Goal: Task Accomplishment & Management: Manage account settings

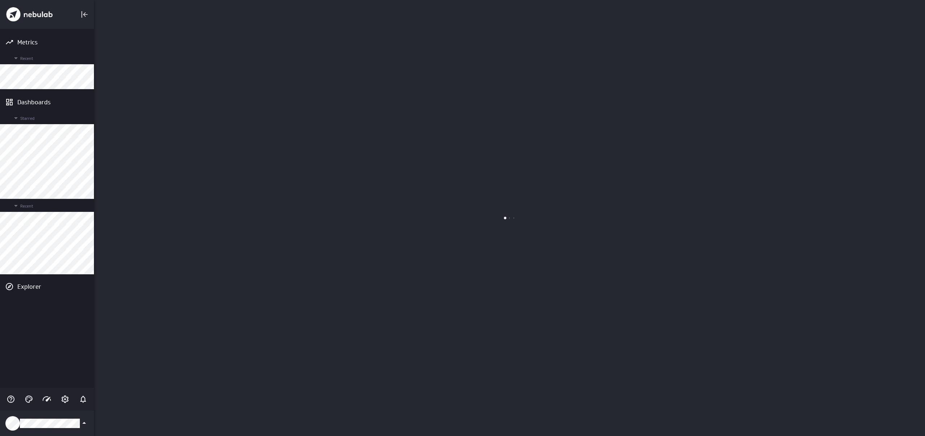
scroll to position [437, 831]
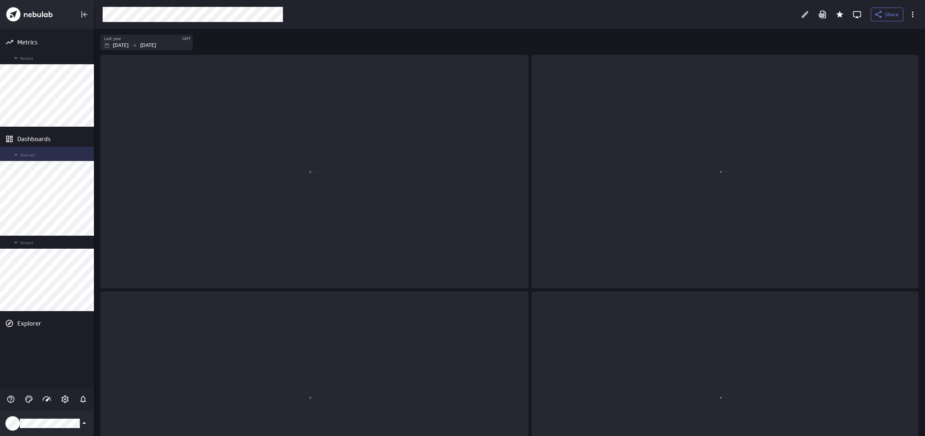
scroll to position [408, 831]
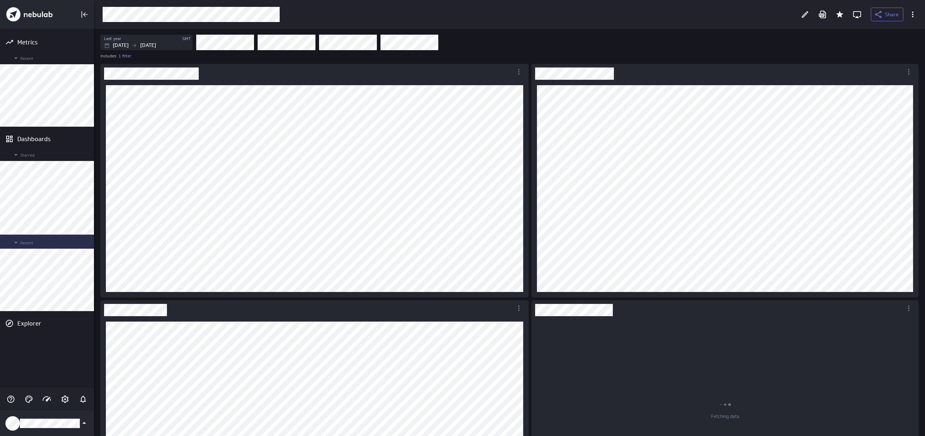
click at [70, 235] on div "Recent" at bounding box center [47, 242] width 94 height 14
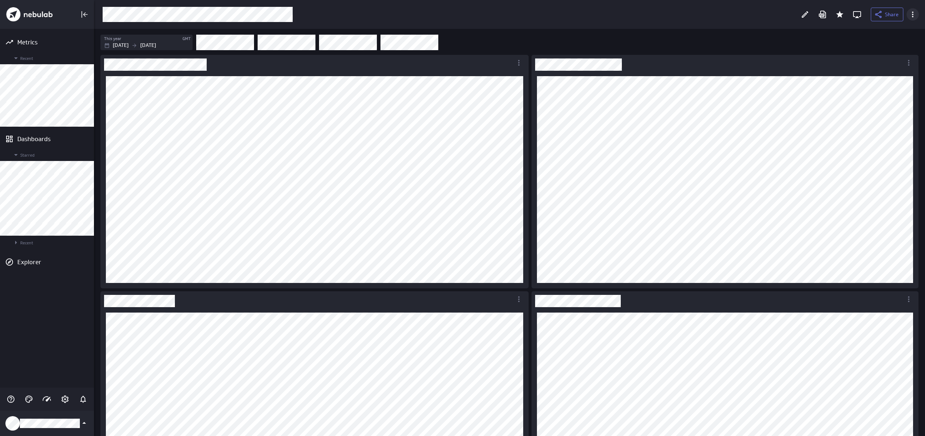
click at [916, 16] on icon "More actions" at bounding box center [912, 14] width 9 height 9
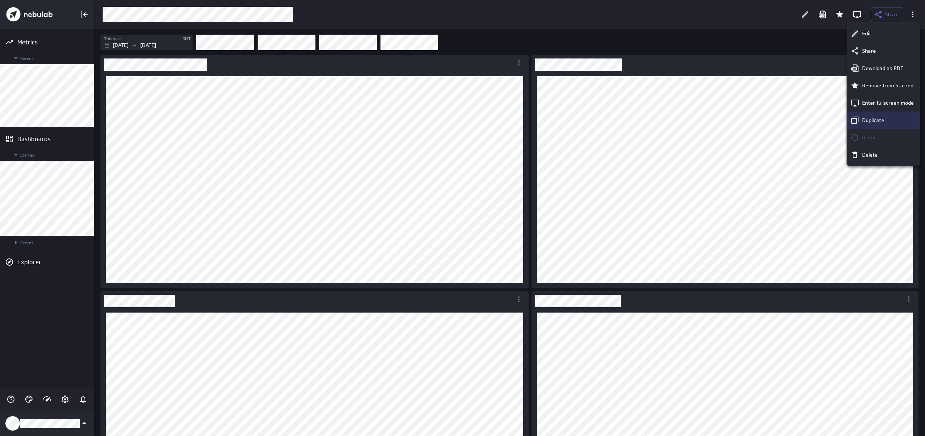
click at [881, 117] on p "Duplicate" at bounding box center [873, 121] width 22 height 8
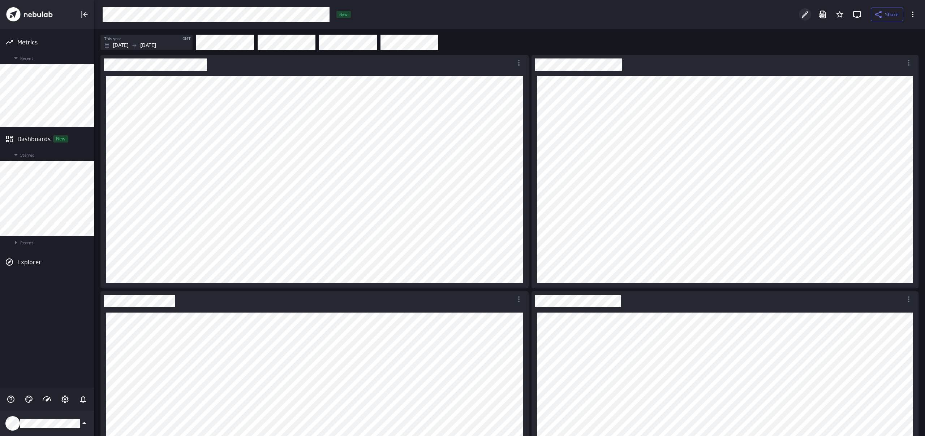
click at [800, 17] on div "Edit" at bounding box center [805, 14] width 12 height 12
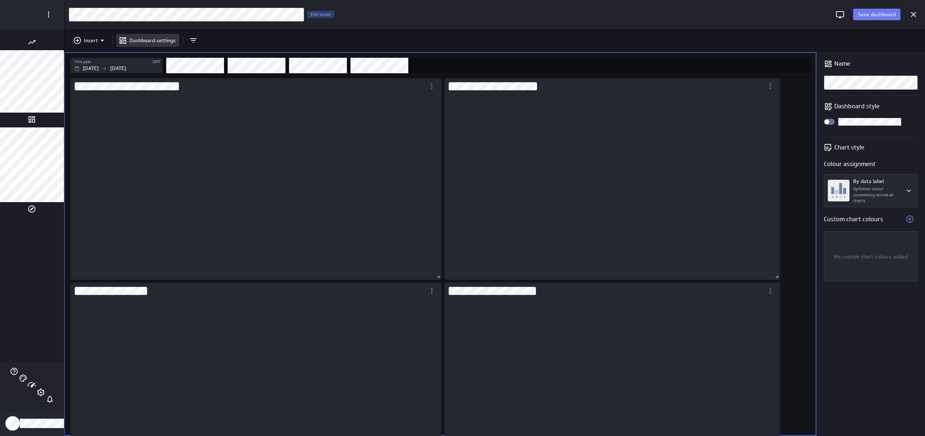
scroll to position [4, 4]
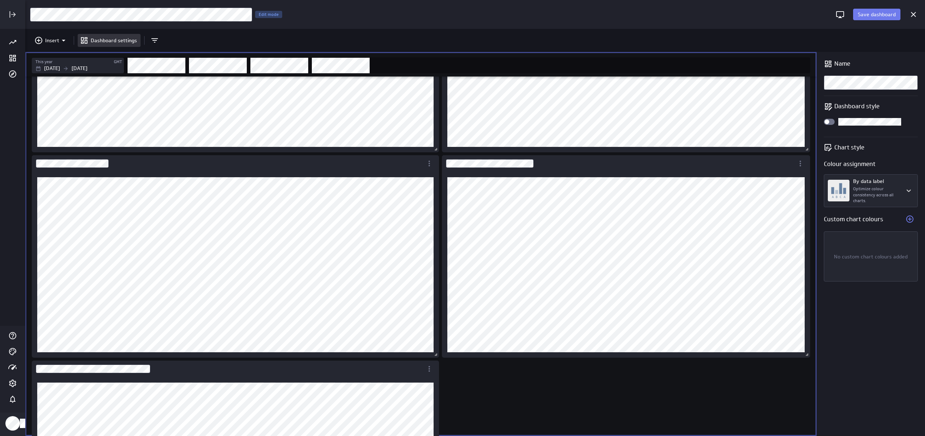
click at [326, 31] on div "Insert Dashboard settings" at bounding box center [474, 40] width 899 height 23
click at [158, 41] on icon "Add and remove filters" at bounding box center [154, 40] width 9 height 9
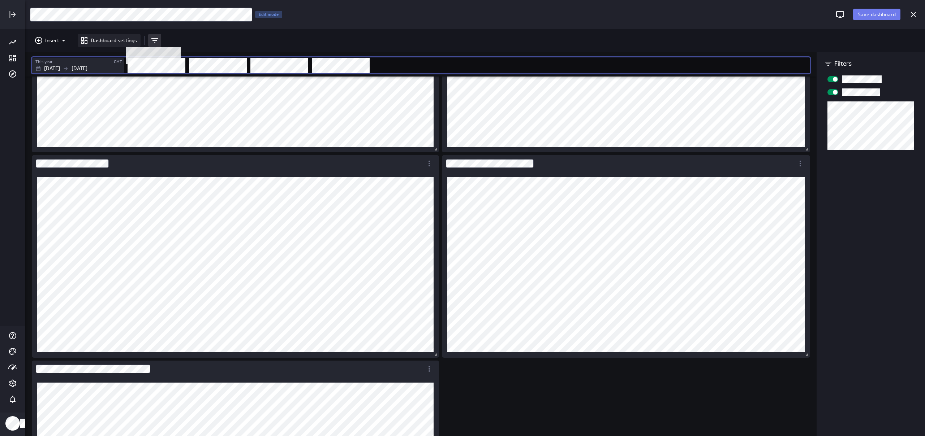
click at [118, 43] on p "Dashboard settings" at bounding box center [114, 41] width 46 height 8
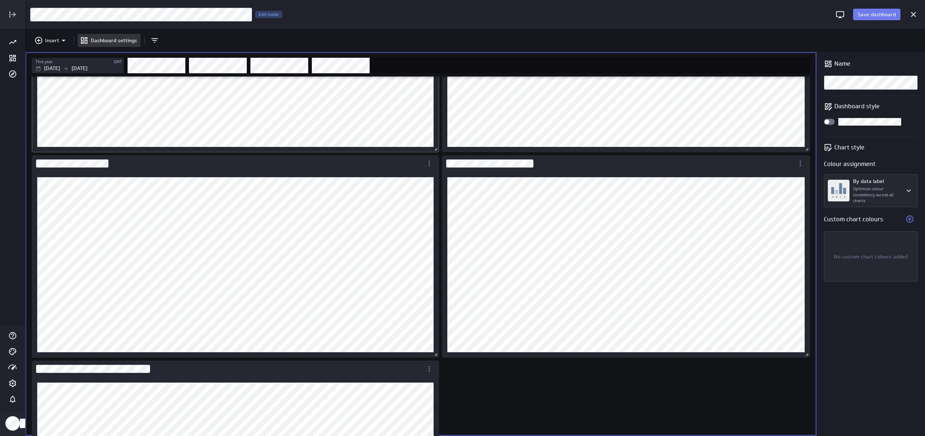
click at [359, 93] on div "Dashboard Widget" at bounding box center [235, 49] width 407 height 205
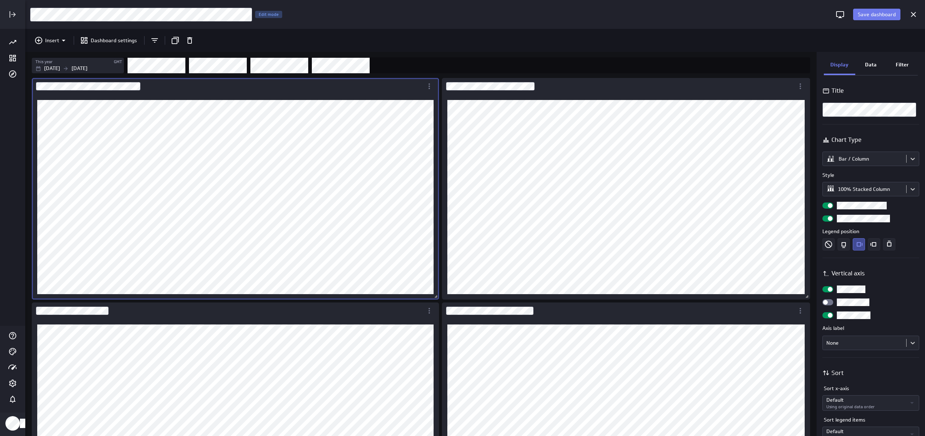
click at [876, 64] on div "Data" at bounding box center [870, 66] width 31 height 20
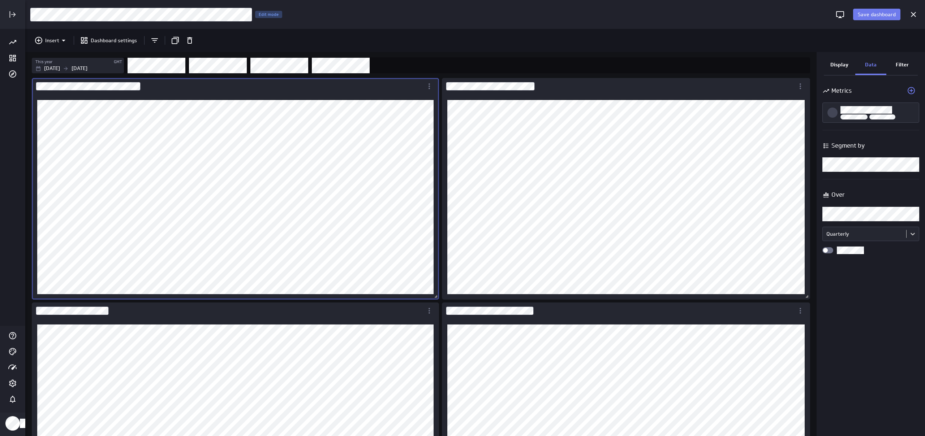
click at [901, 67] on p "Filter" at bounding box center [901, 65] width 13 height 8
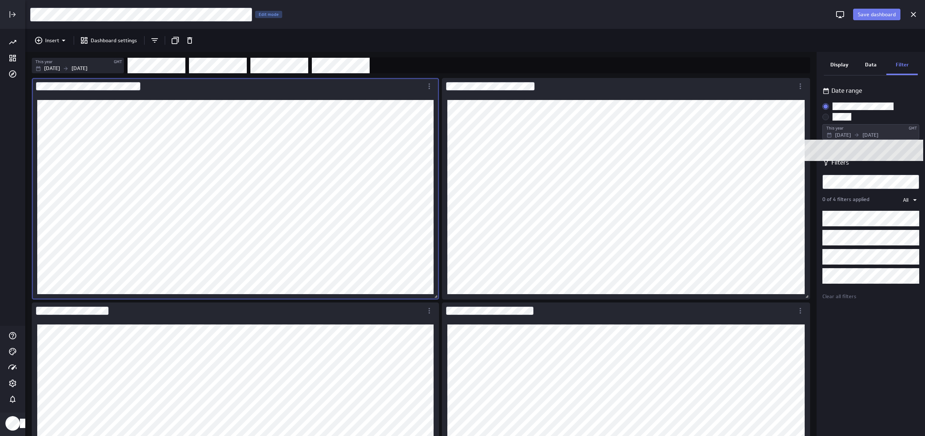
click at [842, 63] on p "Display" at bounding box center [839, 65] width 18 height 8
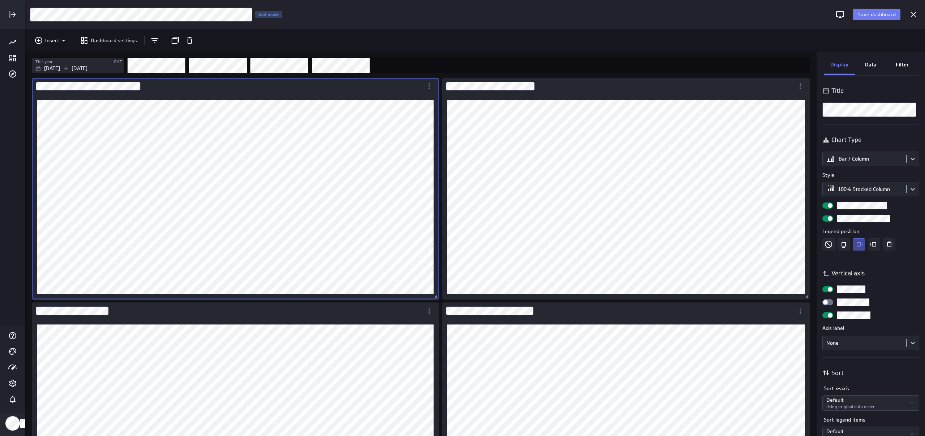
click at [867, 66] on p "Data" at bounding box center [871, 65] width 12 height 8
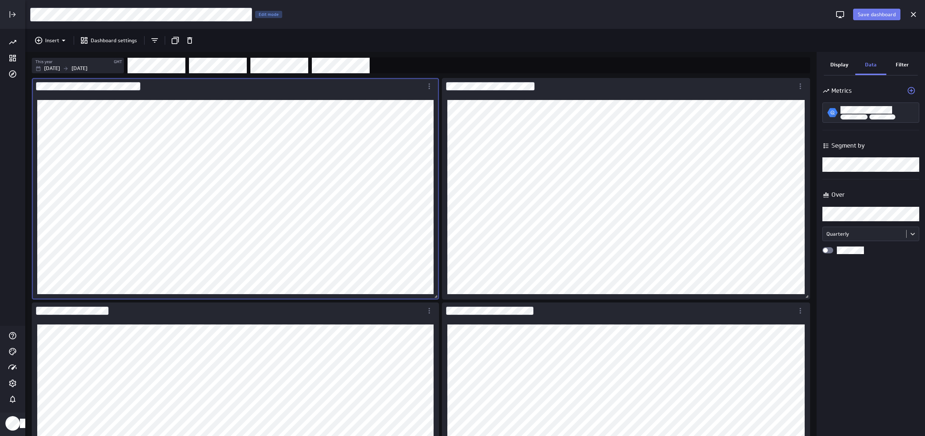
click at [871, 167] on body "Save dashboard Copy of Bizdev - Sales - Performance by Market Edit mode Insert …" at bounding box center [462, 218] width 925 height 436
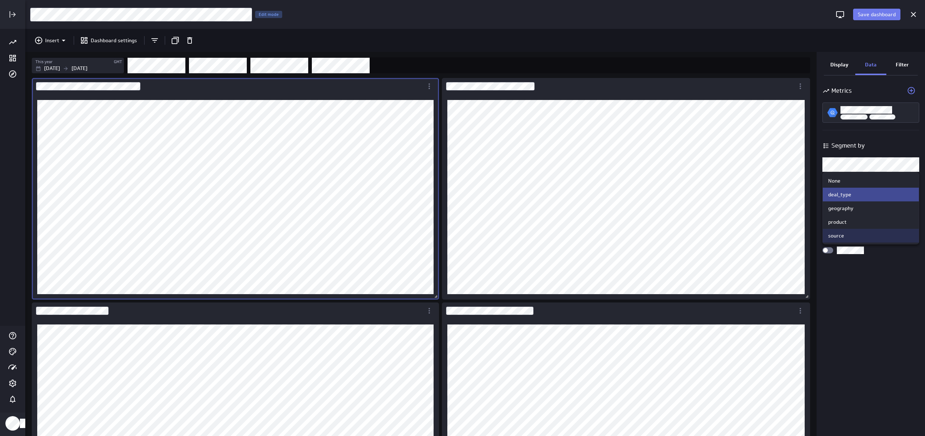
click at [393, 315] on div at bounding box center [462, 218] width 925 height 436
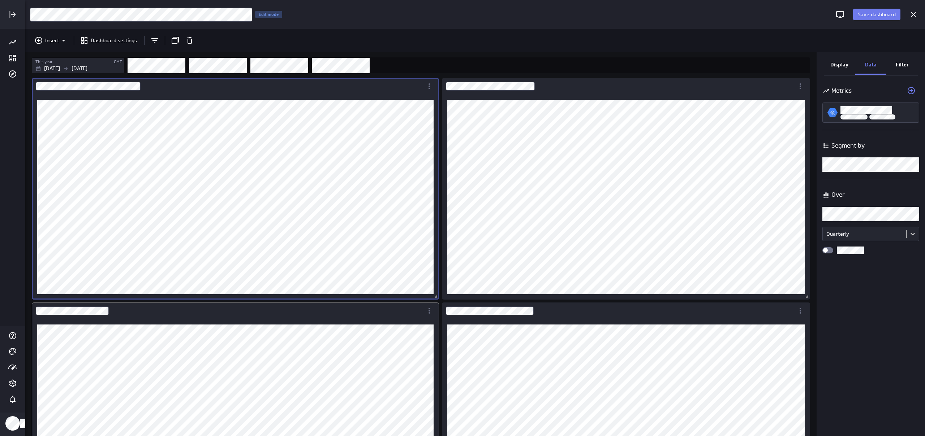
click at [391, 314] on div "Dashboard Widget" at bounding box center [235, 404] width 407 height 203
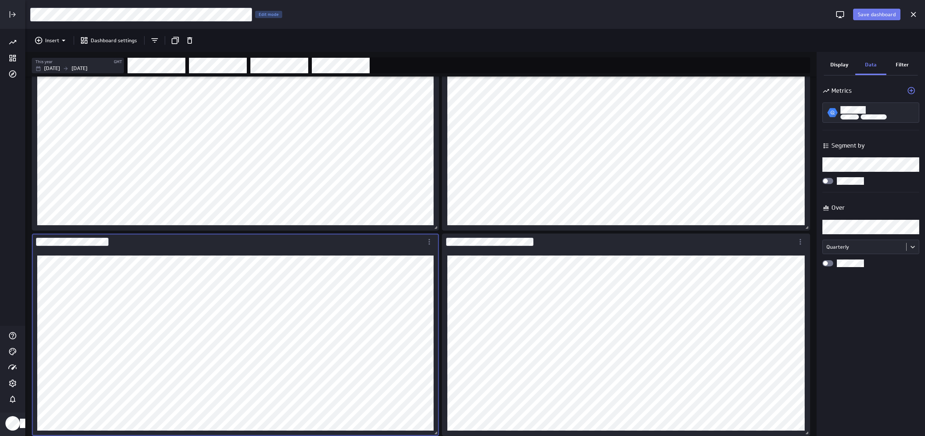
click at [875, 158] on body "Save dashboard Copy of Bizdev - Sales - Performance by Market Edit mode Insert …" at bounding box center [462, 218] width 925 height 436
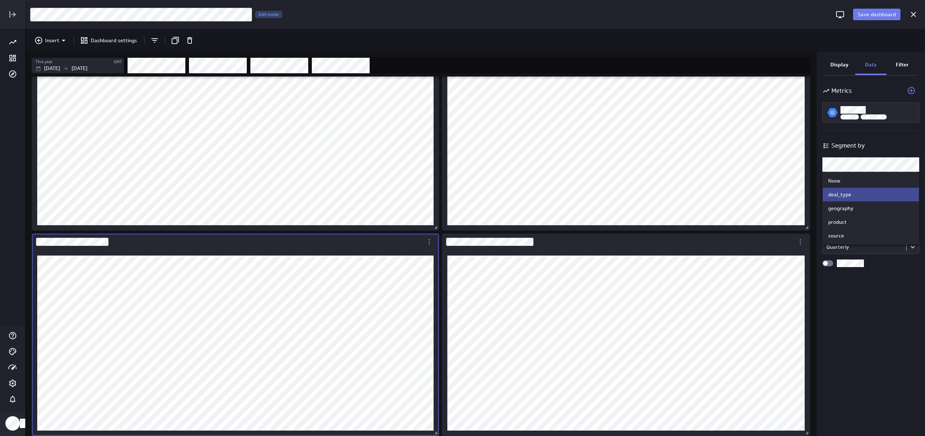
click at [312, 116] on div at bounding box center [462, 218] width 925 height 436
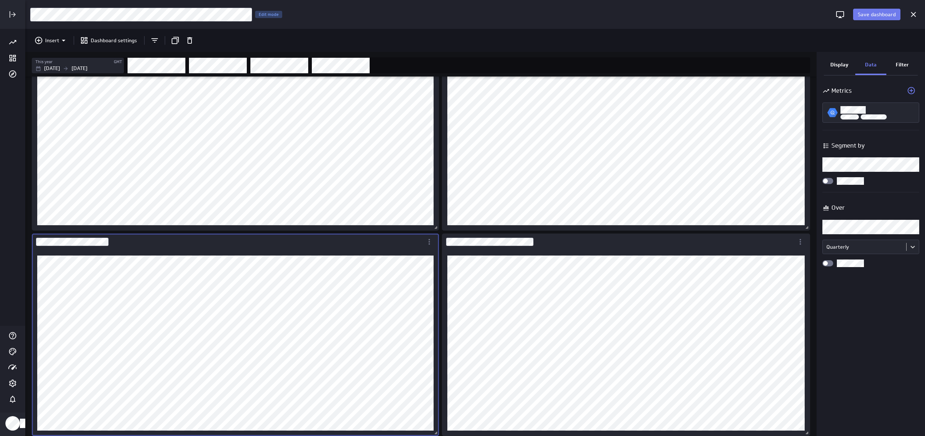
click at [372, 91] on div "Dashboard Widget" at bounding box center [235, 120] width 407 height 222
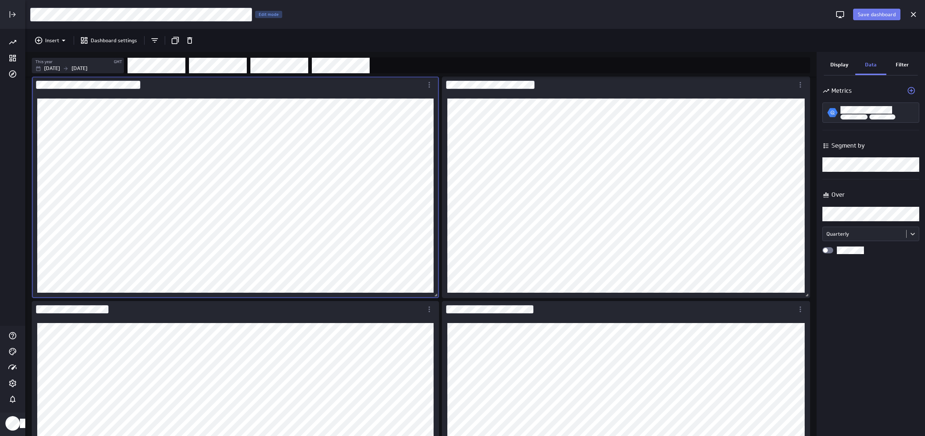
click at [871, 164] on body "Save dashboard Copy of Bizdev - Sales - Performance by Market Edit mode Insert …" at bounding box center [462, 218] width 925 height 436
click at [868, 221] on div "product" at bounding box center [870, 222] width 85 height 7
click at [867, 166] on body "Save dashboard Copy of Bizdev - Sales - Performance by Market Edit mode Insert …" at bounding box center [462, 218] width 925 height 436
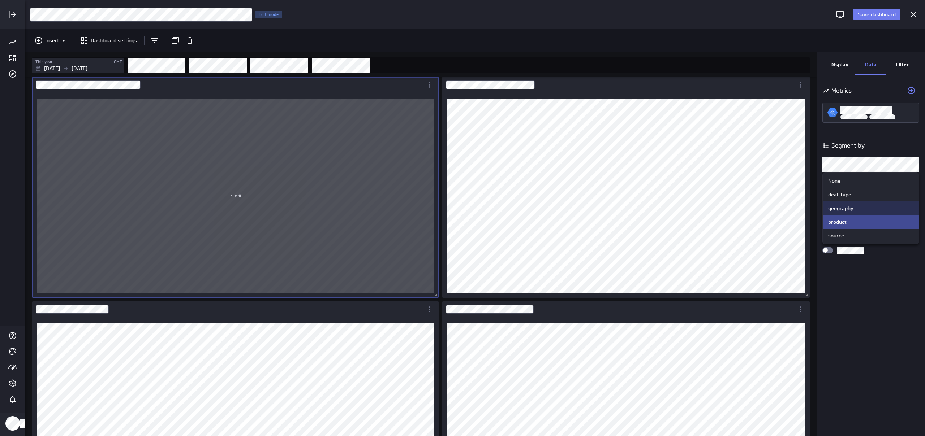
click at [860, 208] on div "geography" at bounding box center [870, 208] width 85 height 7
click at [720, 95] on div "Dashboard Widget" at bounding box center [626, 195] width 368 height 205
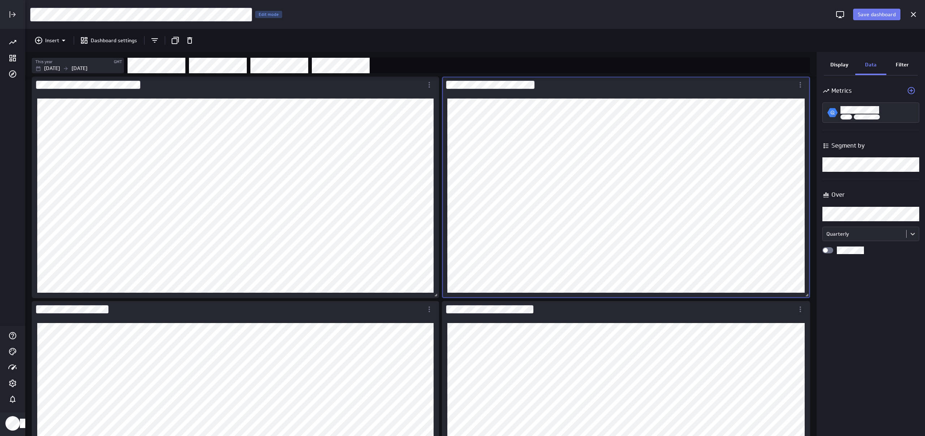
click at [867, 153] on div "Segment by" at bounding box center [870, 146] width 97 height 16
click at [870, 165] on body "Save dashboard Copy of Bizdev - Sales - Performance by Market Edit mode Insert …" at bounding box center [462, 218] width 925 height 436
click at [868, 214] on div "geography" at bounding box center [870, 209] width 96 height 14
click at [378, 315] on div "Dashboard Widget" at bounding box center [235, 402] width 407 height 203
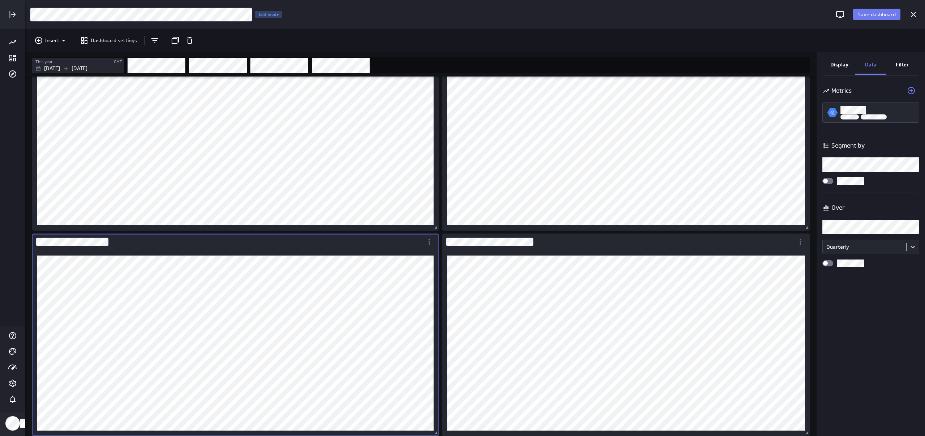
click at [881, 167] on body "Save dashboard Copy of Bizdev - Sales - Performance by Market Edit mode Insert …" at bounding box center [462, 218] width 925 height 436
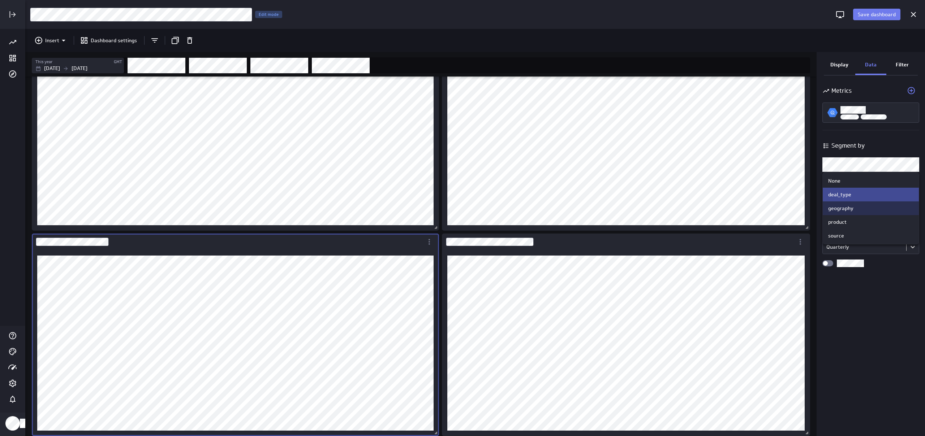
click at [861, 210] on div "geography" at bounding box center [870, 208] width 85 height 7
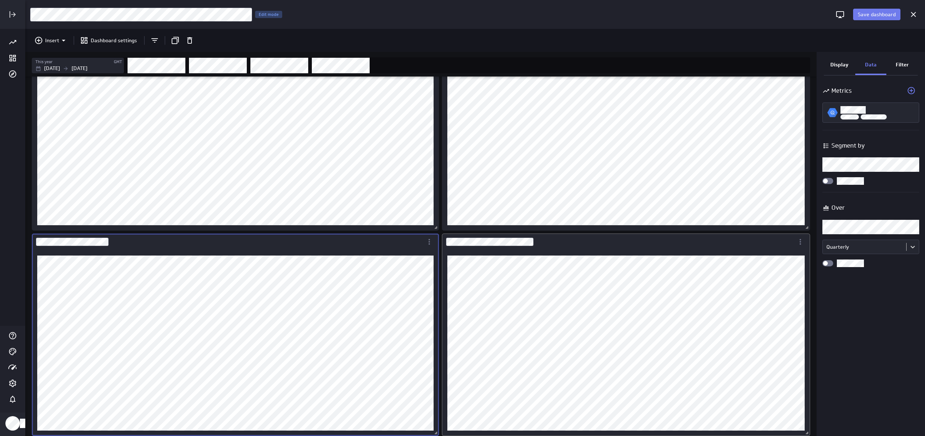
click at [675, 248] on div "Dashboard Widget" at bounding box center [618, 242] width 352 height 17
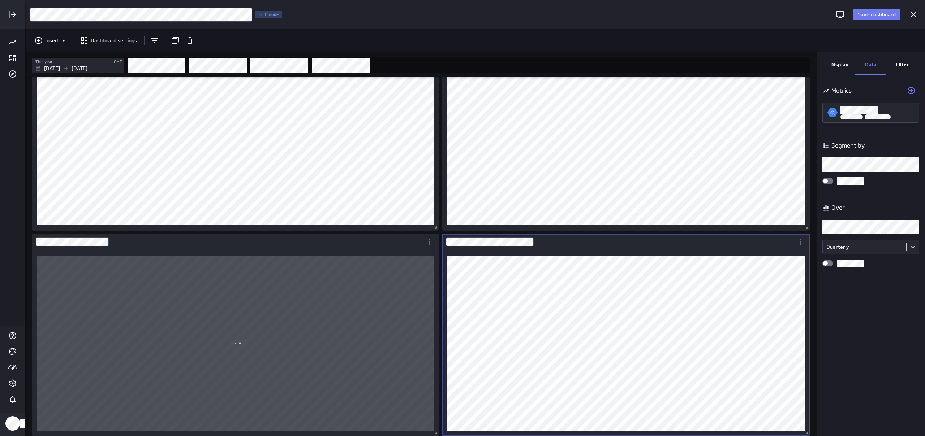
click at [881, 160] on body "Save dashboard Copy of Bizdev - Sales - Performance by Market Edit mode Insert …" at bounding box center [462, 218] width 925 height 436
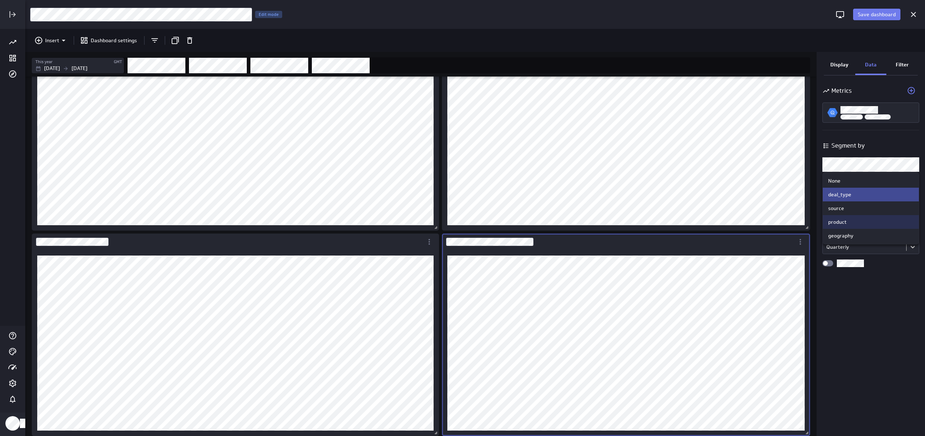
click at [868, 243] on div "geography" at bounding box center [870, 236] width 96 height 14
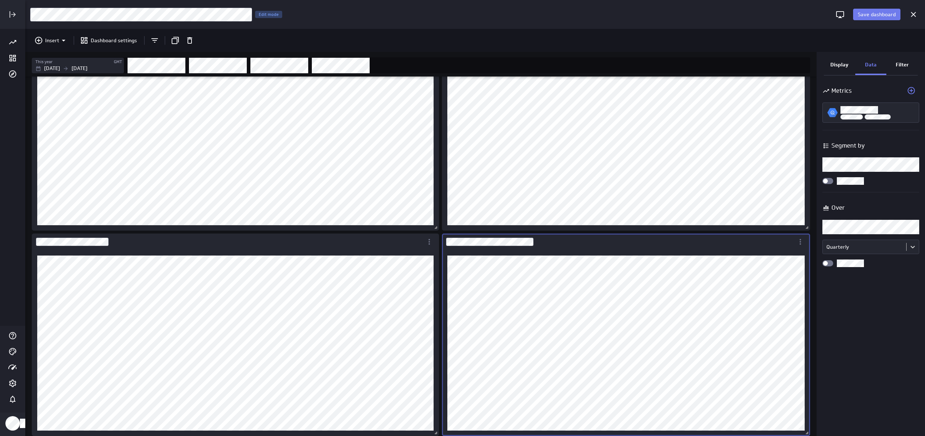
scroll to position [289, 0]
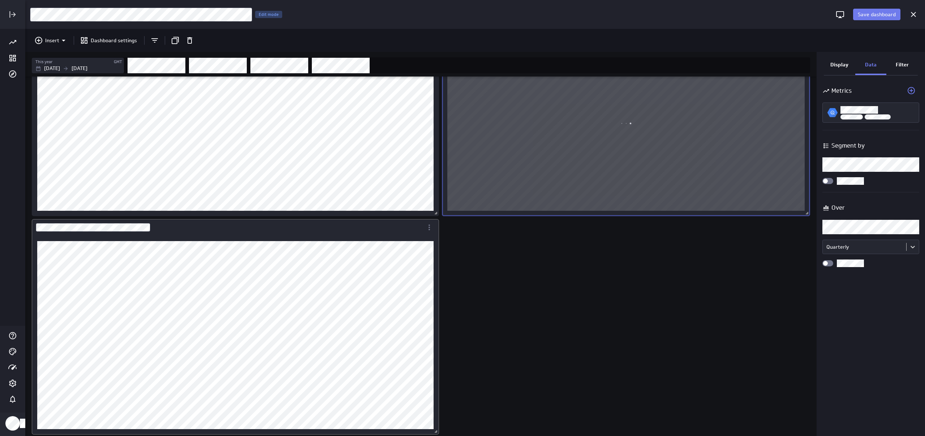
click at [285, 239] on div "Dashboard Widget" at bounding box center [235, 335] width 407 height 199
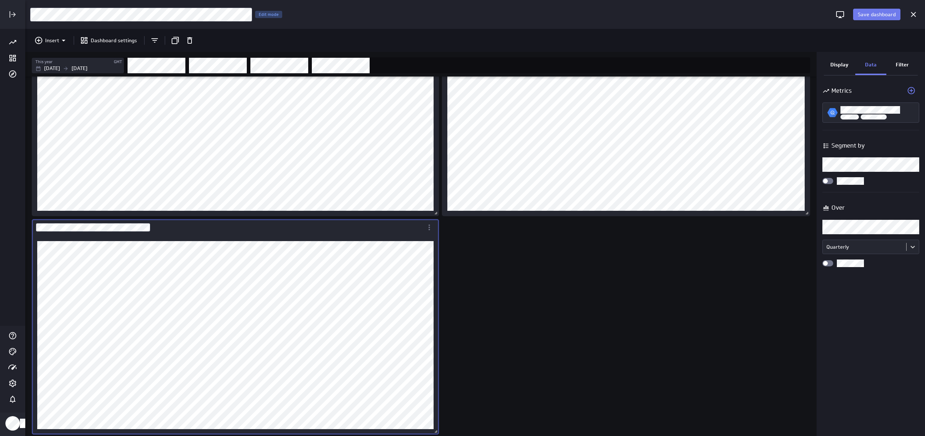
click at [861, 169] on body "Save dashboard Copy of Bizdev - Sales - Performance by Market Edit mode Insert …" at bounding box center [462, 218] width 925 height 436
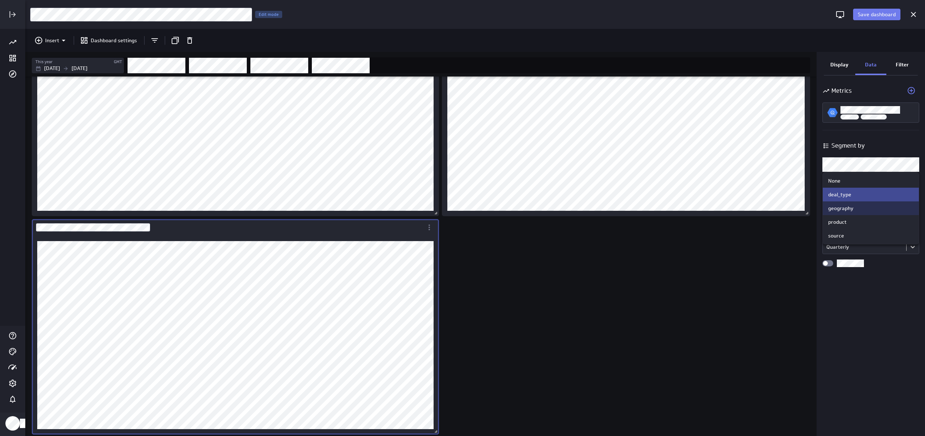
click at [866, 209] on div "geography" at bounding box center [870, 208] width 85 height 7
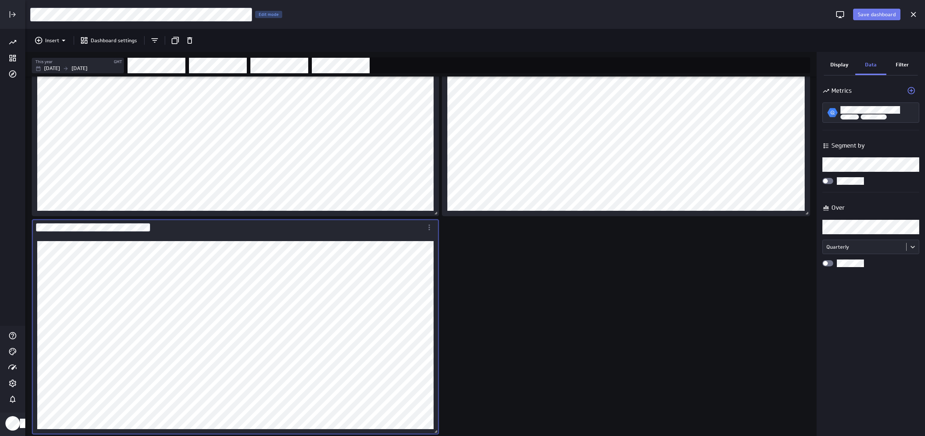
scroll to position [0, 0]
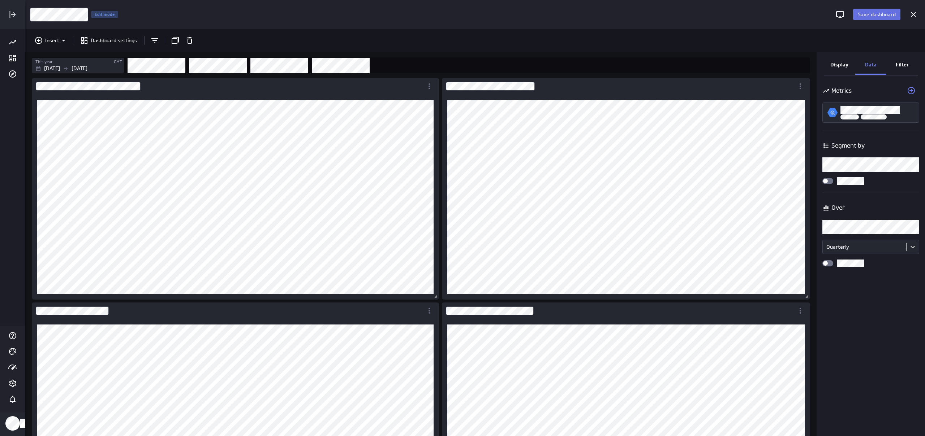
click at [873, 17] on span "Save dashboard" at bounding box center [877, 14] width 38 height 7
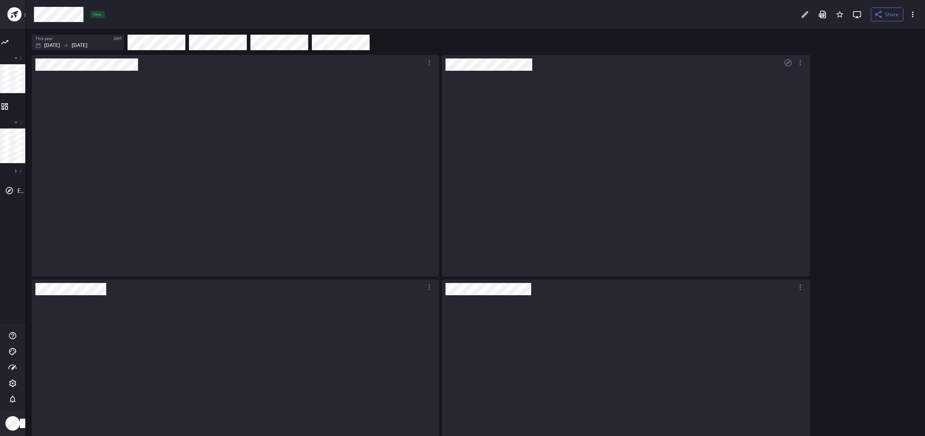
scroll to position [203, 422]
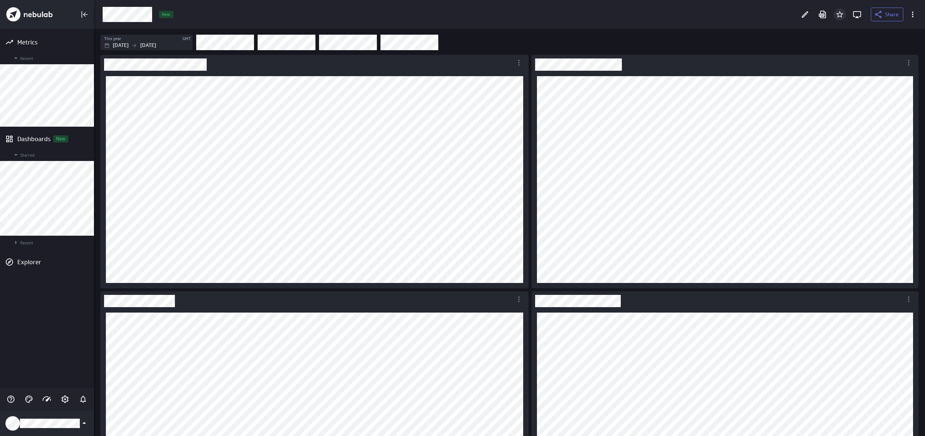
click at [837, 13] on icon "Add to Starred" at bounding box center [839, 14] width 9 height 9
click at [890, 16] on span "Share" at bounding box center [892, 14] width 14 height 7
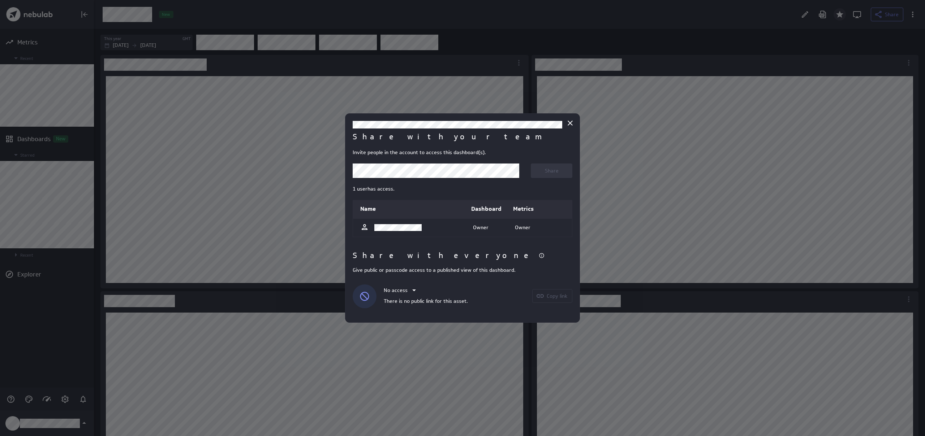
click at [409, 167] on body "Metrics Recent Dashboards New Starred Recent Explorer Share New This year GMT […" at bounding box center [462, 218] width 925 height 436
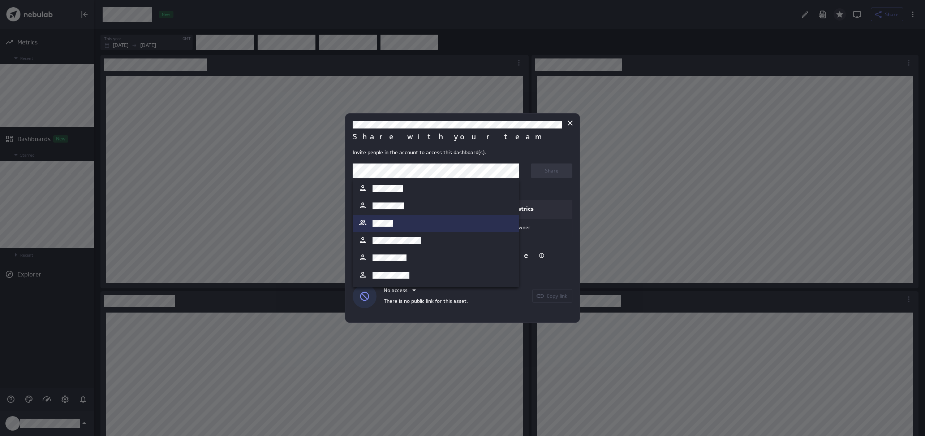
click at [419, 223] on div at bounding box center [435, 224] width 155 height 10
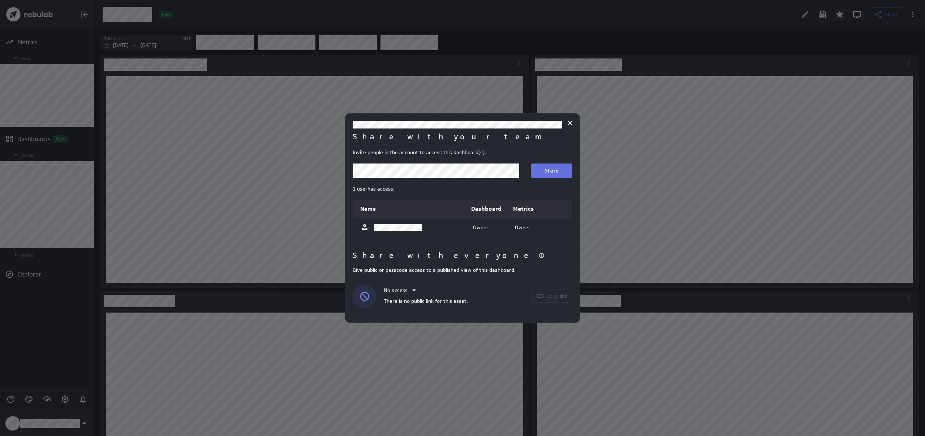
click at [539, 175] on button "Share" at bounding box center [552, 171] width 42 height 14
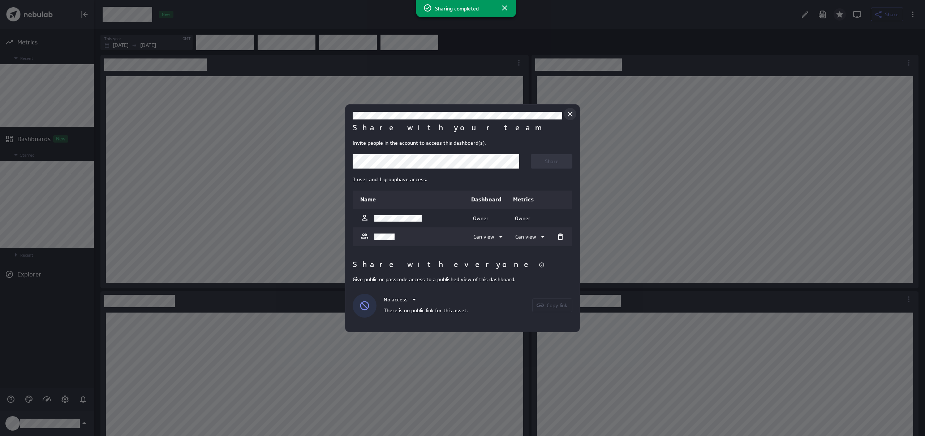
click at [571, 116] on icon "Close" at bounding box center [570, 114] width 9 height 9
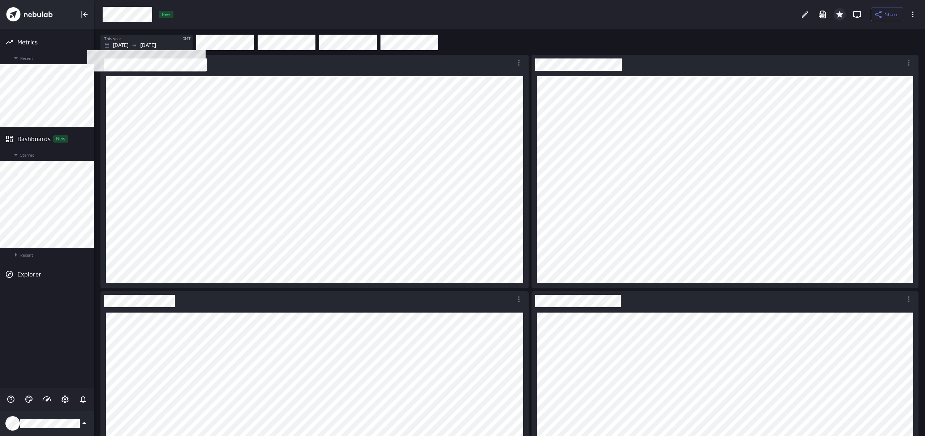
click at [137, 43] on icon "Filters" at bounding box center [134, 46] width 6 height 6
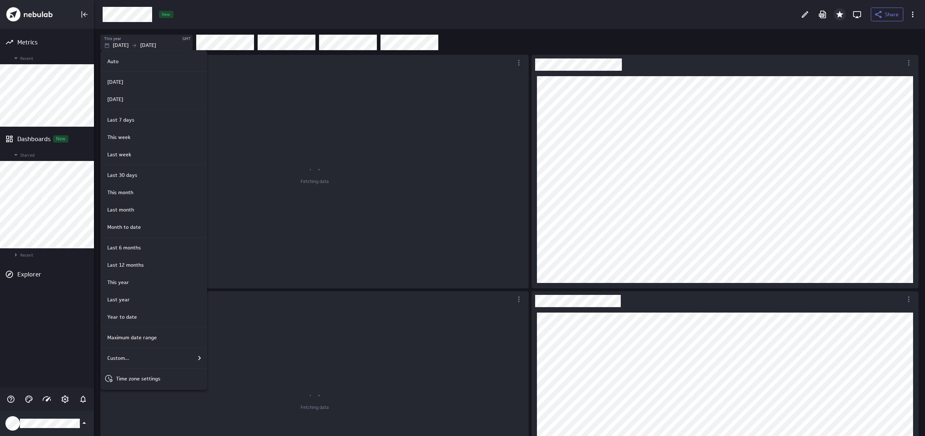
click at [646, 25] on div at bounding box center [462, 218] width 925 height 436
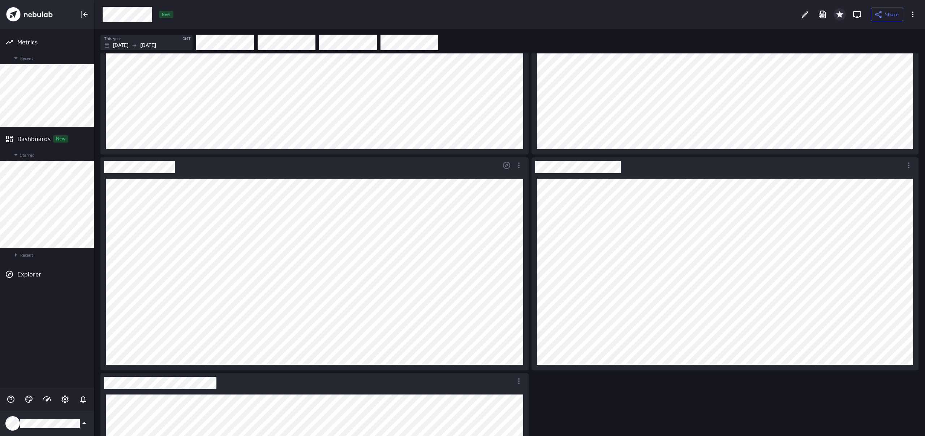
scroll to position [0, 0]
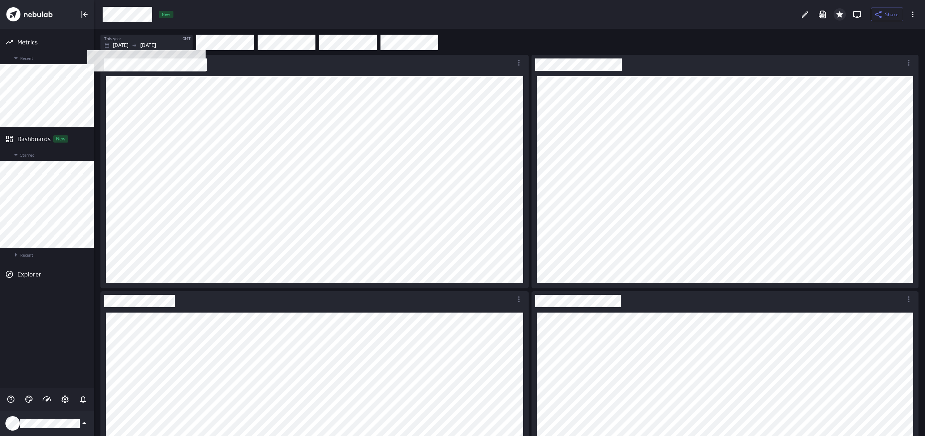
click at [128, 36] on div "This year" at bounding box center [143, 39] width 78 height 6
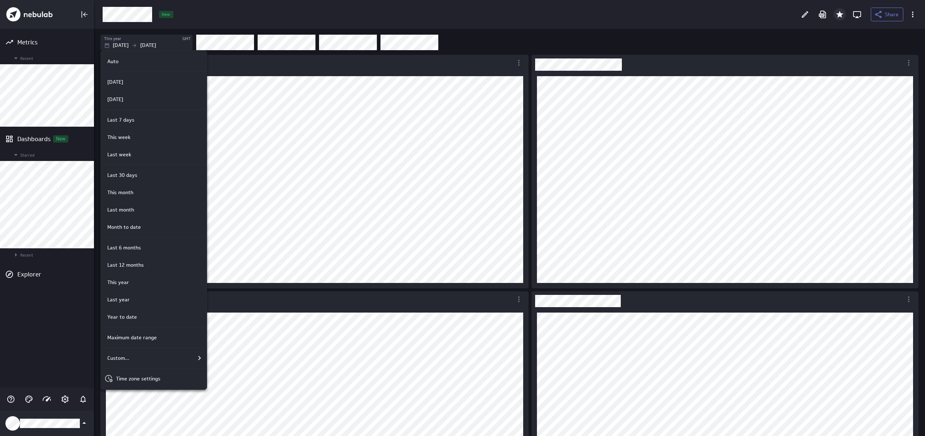
click at [433, 228] on div at bounding box center [462, 218] width 925 height 436
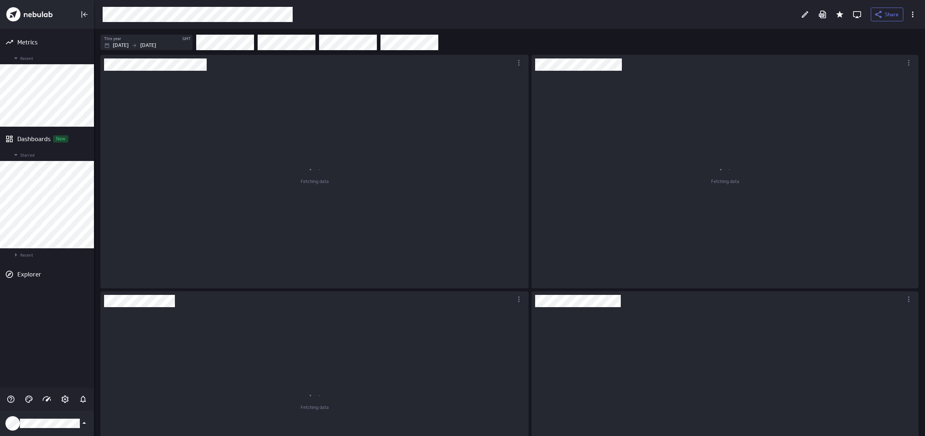
scroll to position [408, 831]
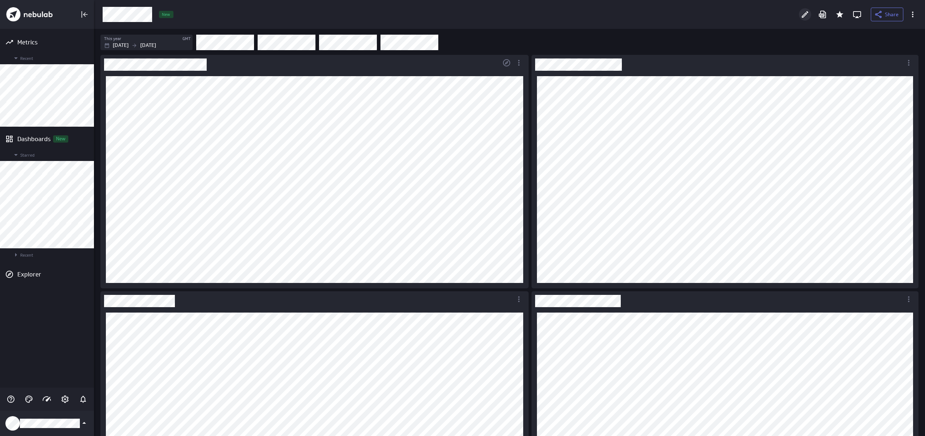
click at [810, 13] on div "Edit" at bounding box center [805, 14] width 12 height 12
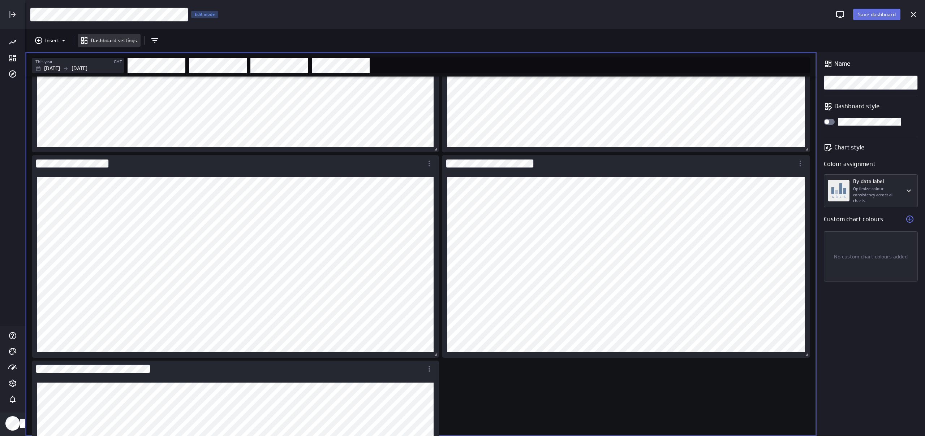
click at [882, 16] on span "Save dashboard" at bounding box center [877, 14] width 38 height 7
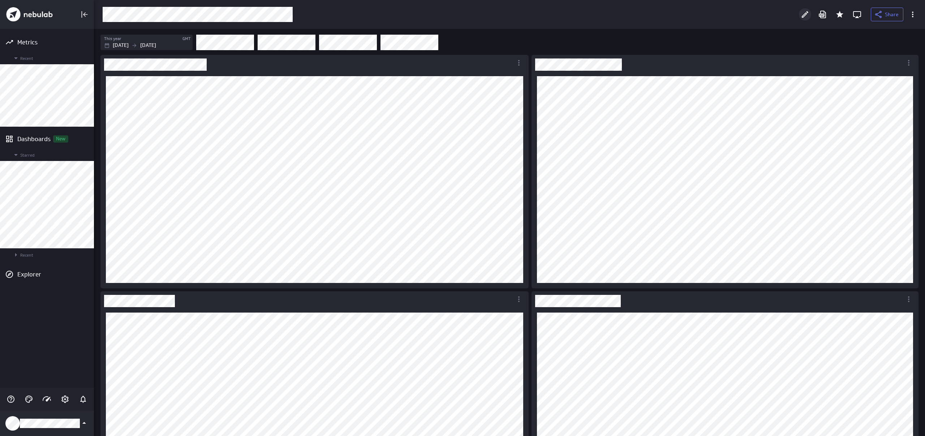
click at [807, 14] on icon "Edit" at bounding box center [805, 14] width 7 height 7
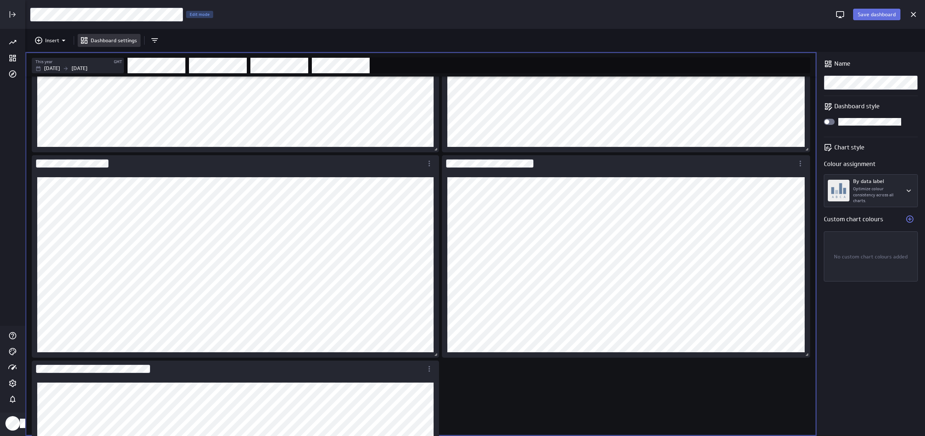
click at [886, 18] on button "Save dashboard" at bounding box center [876, 15] width 47 height 12
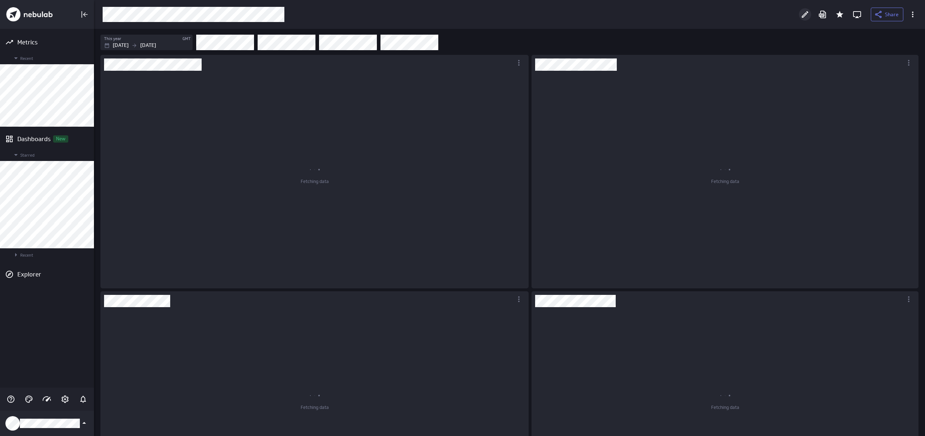
click at [804, 13] on icon "Edit" at bounding box center [804, 14] width 9 height 9
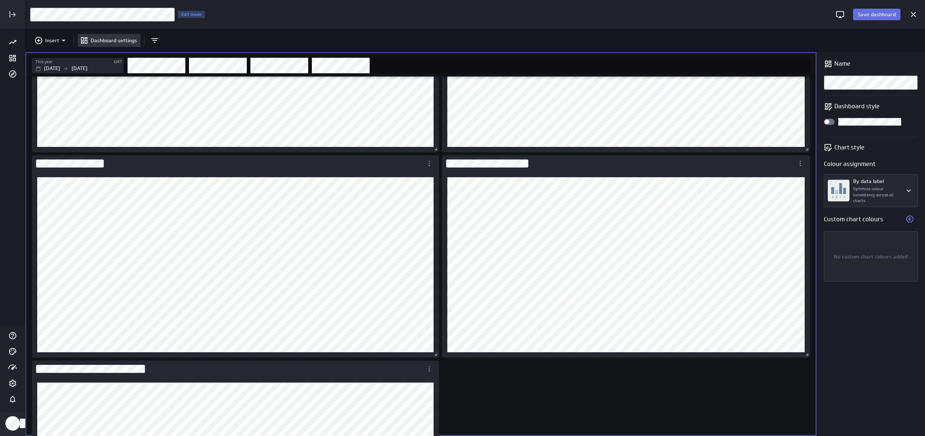
click at [870, 19] on button "Save dashboard" at bounding box center [876, 15] width 47 height 12
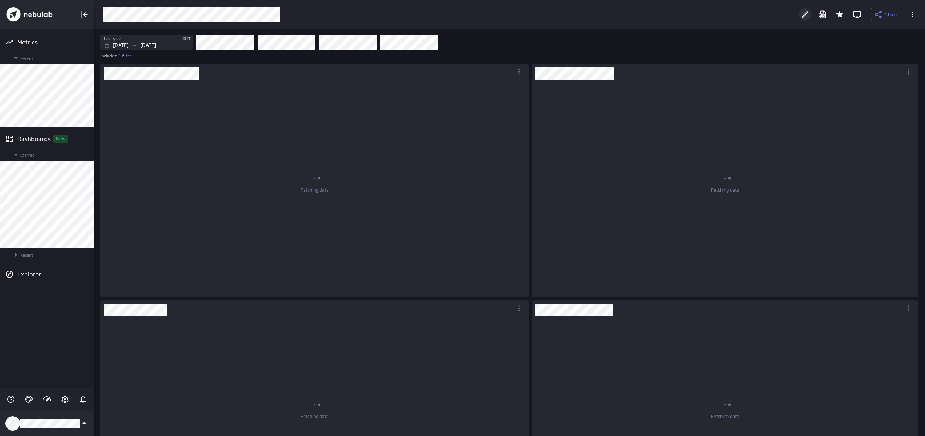
click at [806, 11] on icon "Edit" at bounding box center [804, 14] width 9 height 9
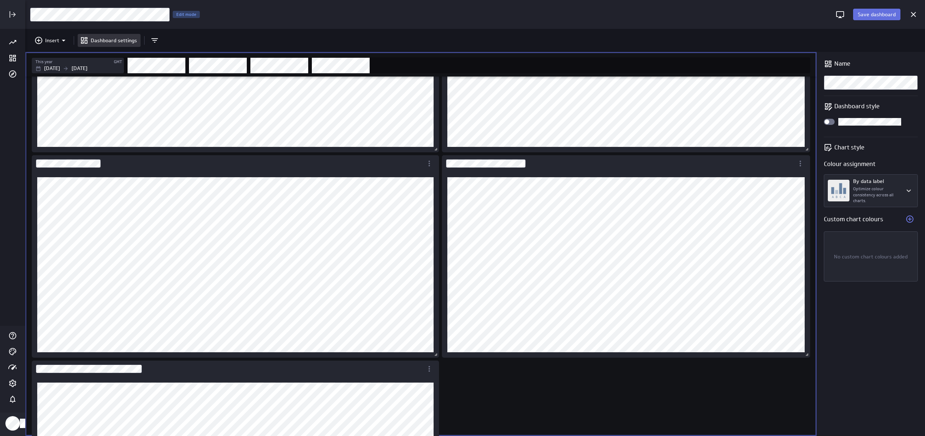
click at [872, 16] on span "Save dashboard" at bounding box center [877, 14] width 38 height 7
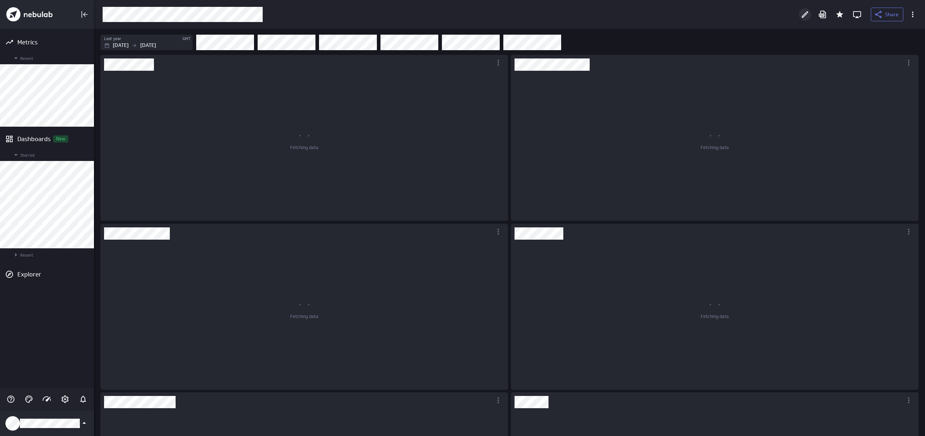
click at [800, 12] on div "Edit" at bounding box center [805, 14] width 12 height 12
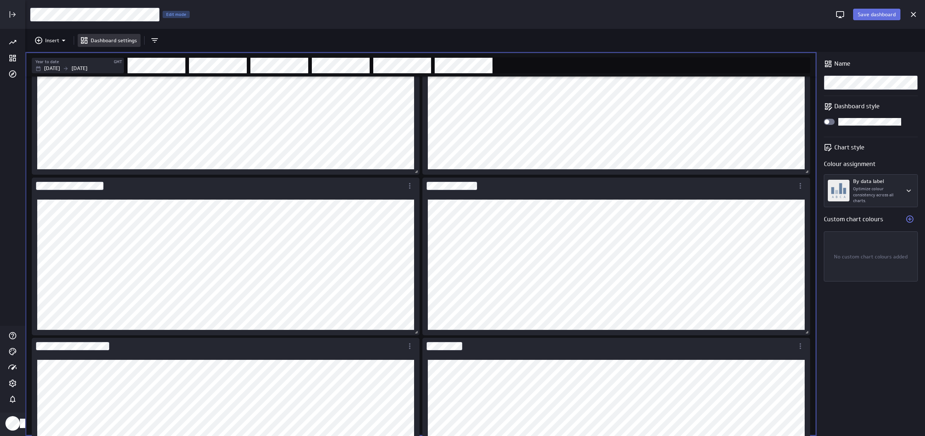
click at [889, 12] on span "Save dashboard" at bounding box center [877, 14] width 38 height 7
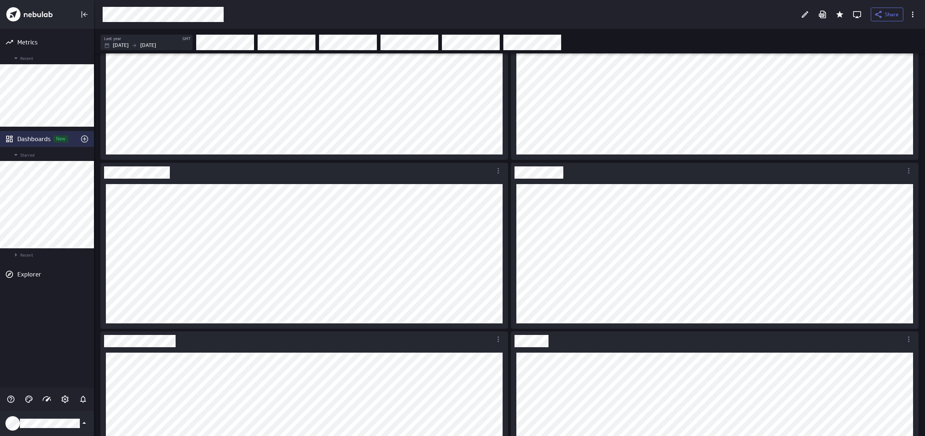
click at [36, 137] on div "Dashboards New" at bounding box center [46, 139] width 59 height 8
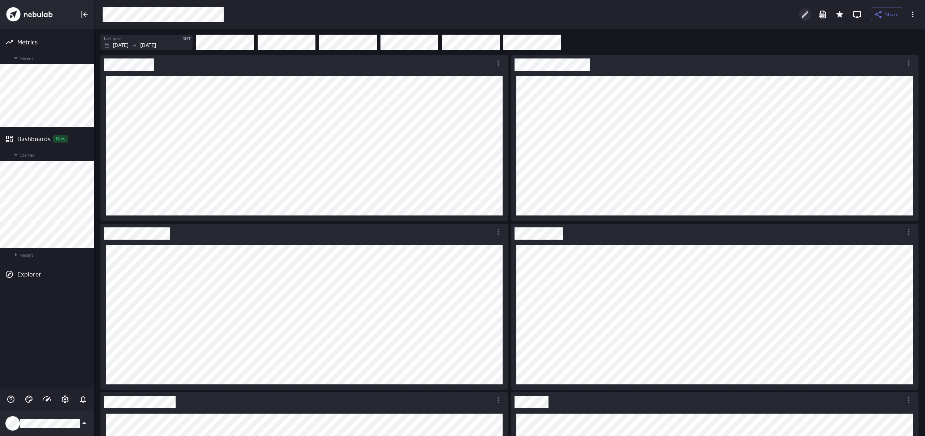
click at [801, 16] on icon "Edit" at bounding box center [804, 14] width 9 height 9
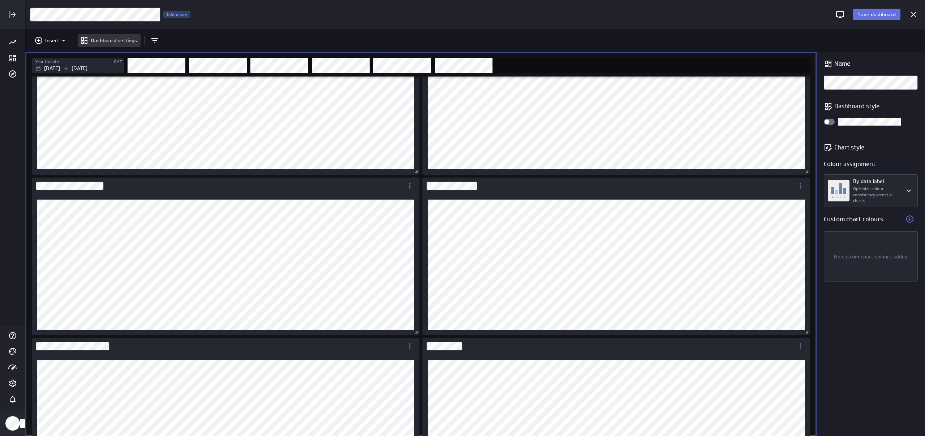
click at [867, 10] on button "Save dashboard" at bounding box center [876, 15] width 47 height 12
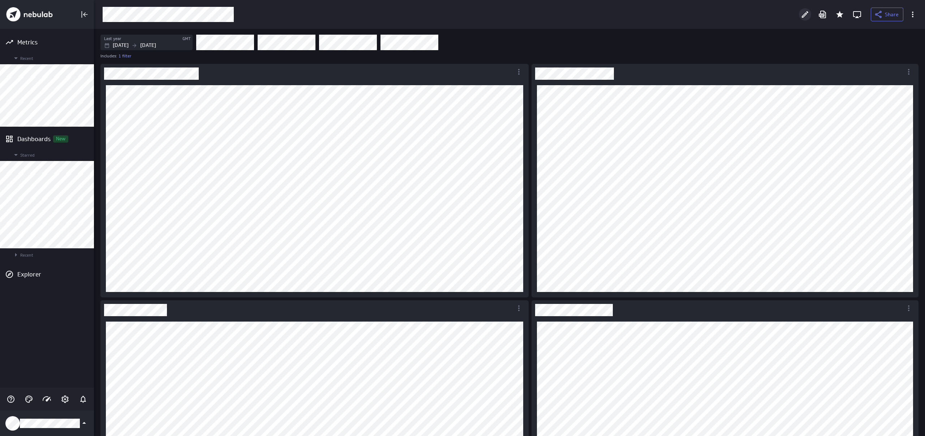
click at [807, 13] on icon "Edit" at bounding box center [805, 14] width 7 height 7
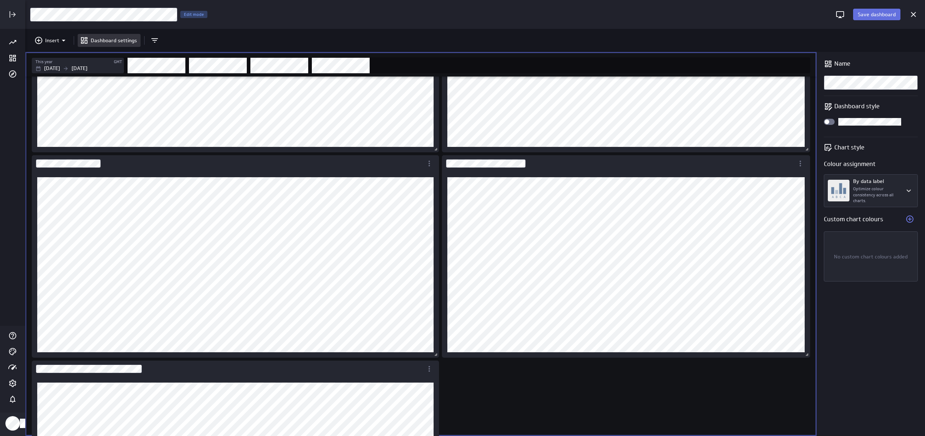
click at [876, 10] on button "Save dashboard" at bounding box center [876, 15] width 47 height 12
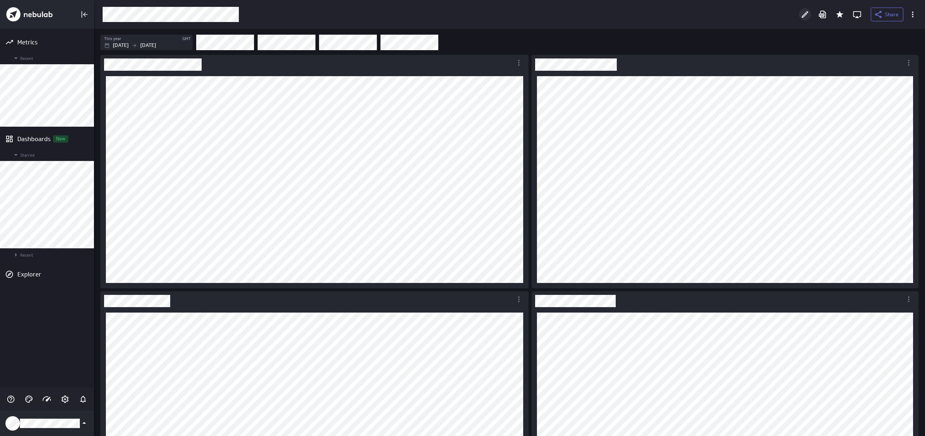
click at [803, 16] on icon "Edit" at bounding box center [804, 14] width 9 height 9
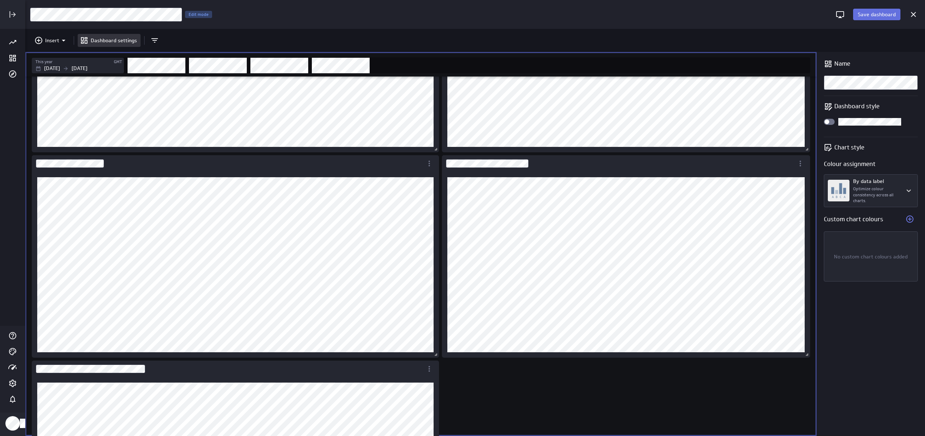
click at [888, 18] on span "Save dashboard" at bounding box center [877, 14] width 38 height 7
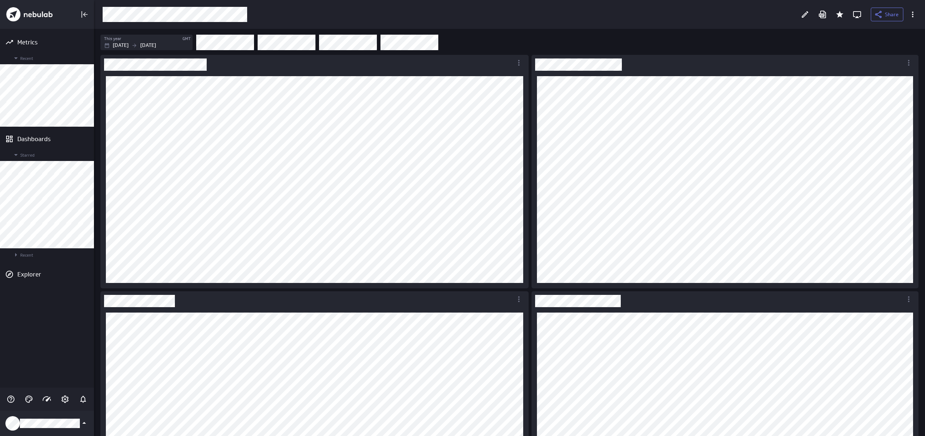
drag, startPoint x: 806, startPoint y: 13, endPoint x: 304, endPoint y: 26, distance: 502.3
click at [806, 13] on icon "Edit" at bounding box center [805, 14] width 7 height 7
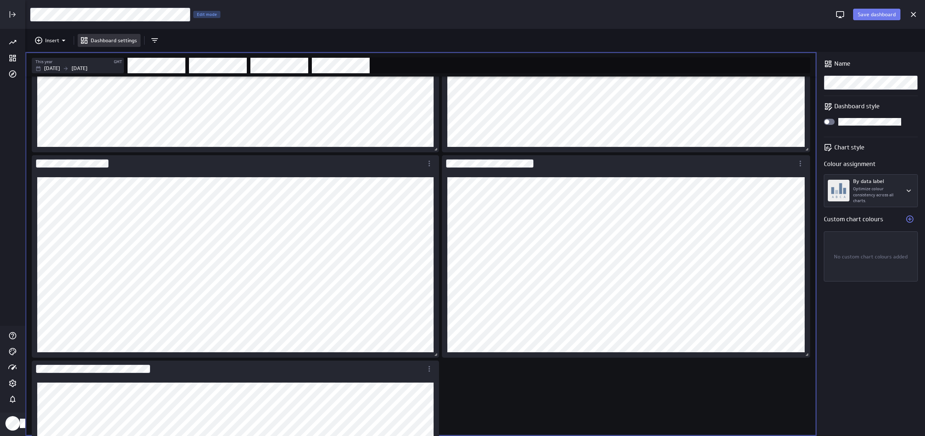
click at [890, 21] on div "Save dashboard" at bounding box center [868, 14] width 74 height 19
click at [889, 19] on button "Save dashboard" at bounding box center [876, 15] width 47 height 12
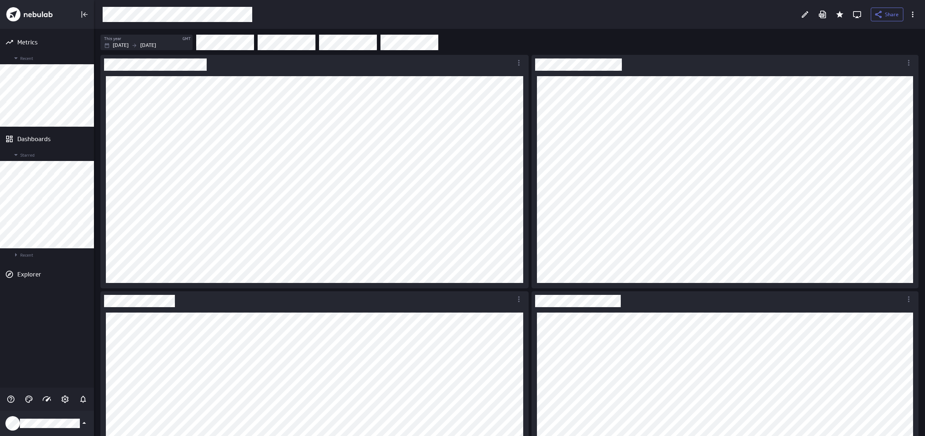
click at [804, 7] on div at bounding box center [805, 15] width 16 height 16
click at [805, 16] on icon "Edit" at bounding box center [804, 14] width 9 height 9
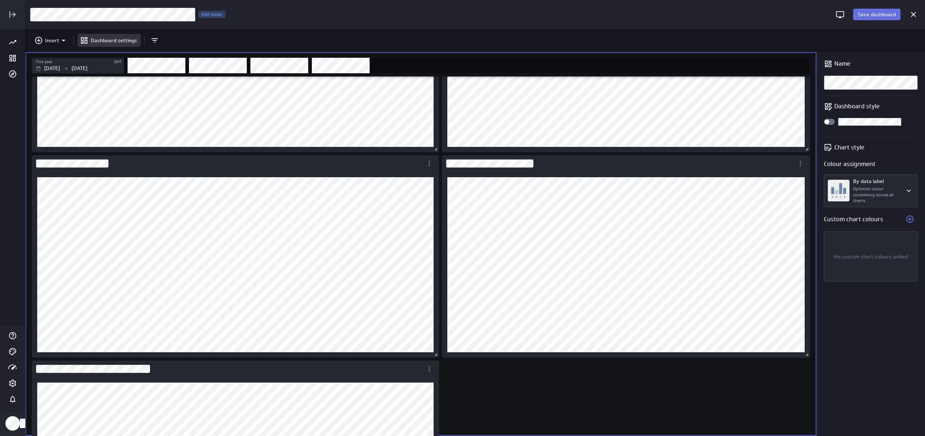
click at [876, 16] on span "Save dashboard" at bounding box center [877, 14] width 38 height 7
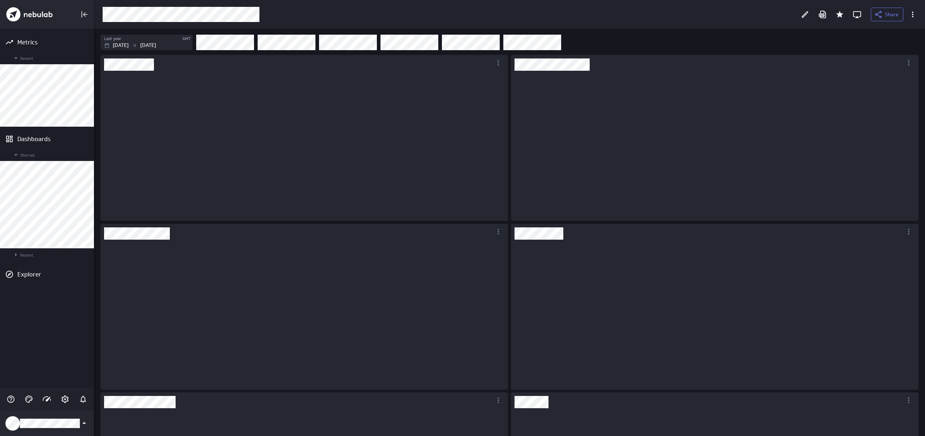
scroll to position [153, 397]
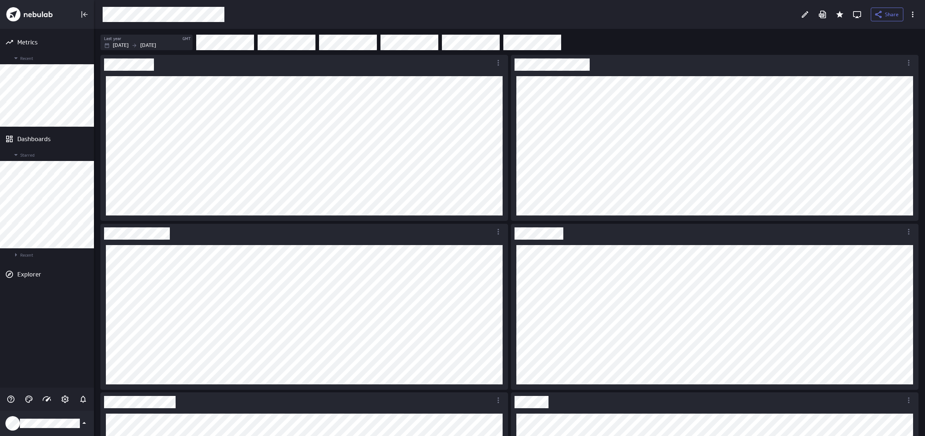
click at [129, 29] on div "Last year GMT [DATE] [DATE]" at bounding box center [509, 41] width 831 height 25
click at [129, 44] on p "[DATE]" at bounding box center [121, 46] width 16 height 8
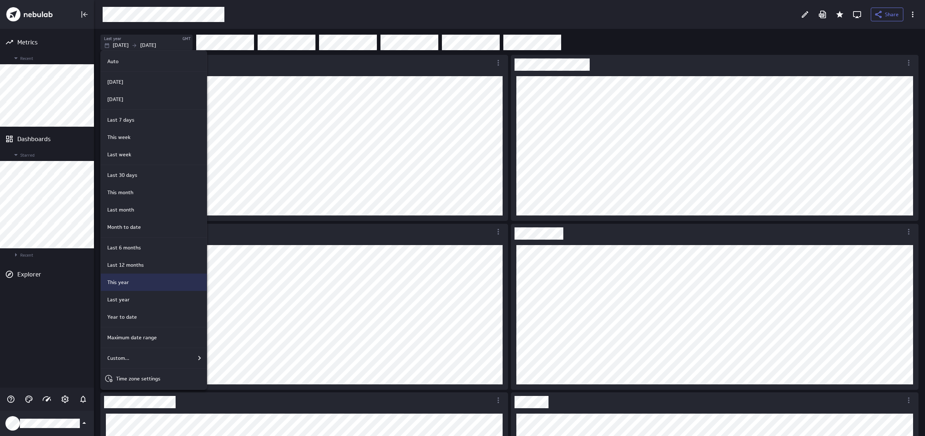
click at [131, 286] on div "This year" at bounding box center [154, 282] width 106 height 17
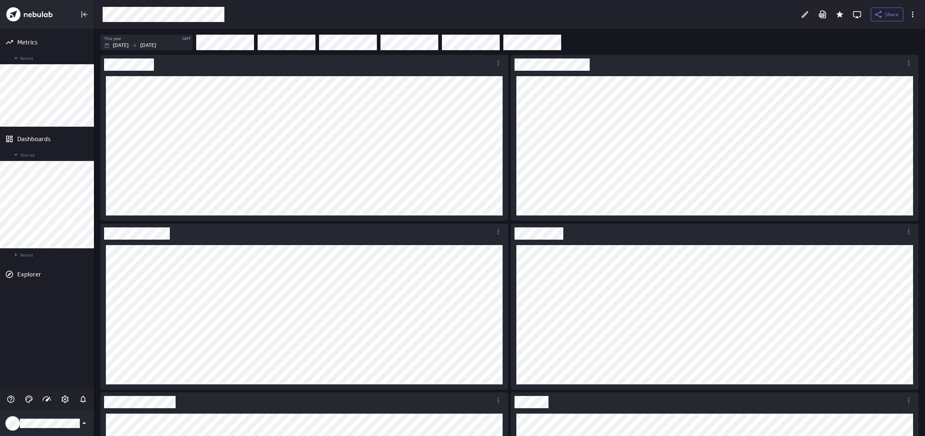
click at [808, 16] on icon "Edit" at bounding box center [804, 14] width 9 height 9
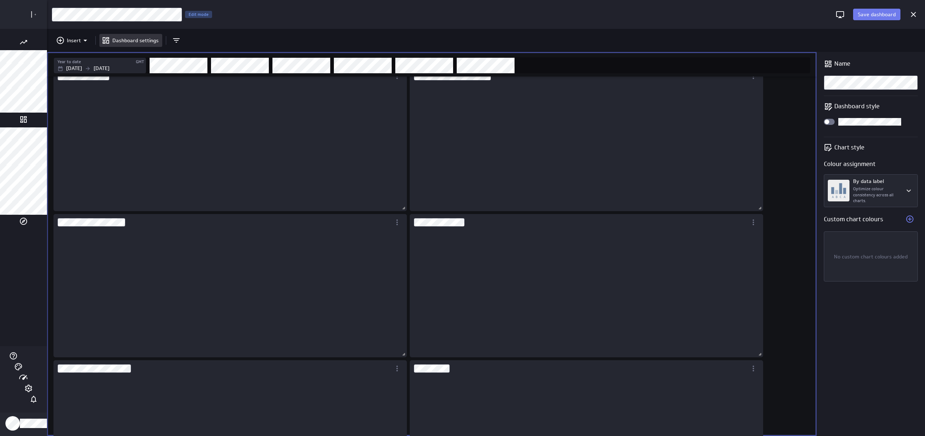
scroll to position [130, 377]
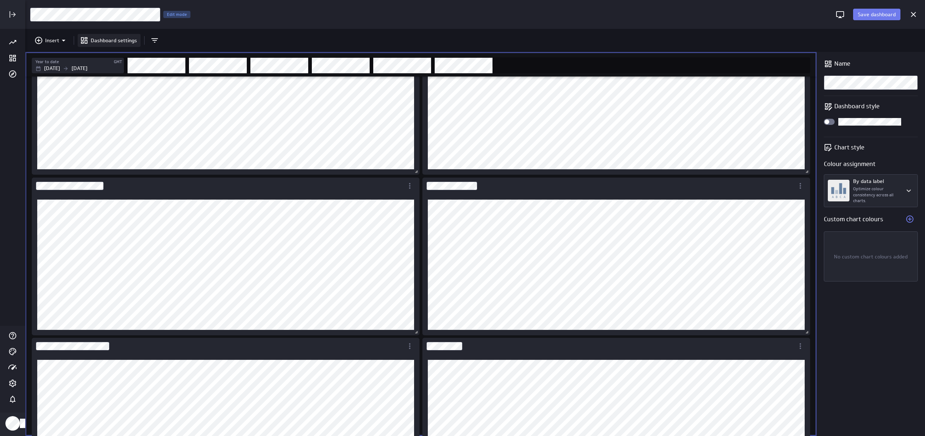
click at [116, 42] on p "Dashboard settings" at bounding box center [114, 41] width 46 height 8
click at [108, 41] on p "Dashboard settings" at bounding box center [114, 41] width 46 height 8
click at [825, 118] on div "Name Dashboard style Chart style Colour assignment By data label Optimize colou…" at bounding box center [870, 244] width 108 height 384
click at [828, 122] on span "Widget Properties" at bounding box center [826, 122] width 5 height 5
click at [0, 0] on input "Widget Properties" at bounding box center [0, 0] width 0 height 0
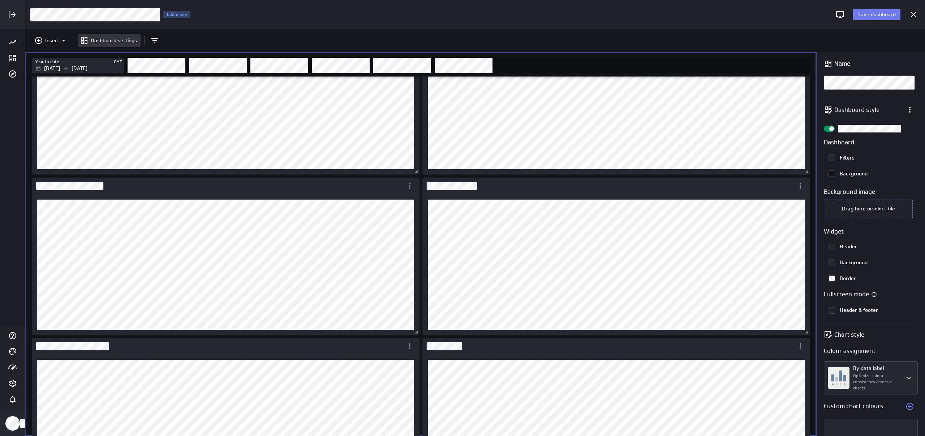
click at [829, 130] on div "Widget Properties" at bounding box center [829, 129] width 11 height 6
click at [0, 0] on input "Widget Properties" at bounding box center [0, 0] width 0 height 0
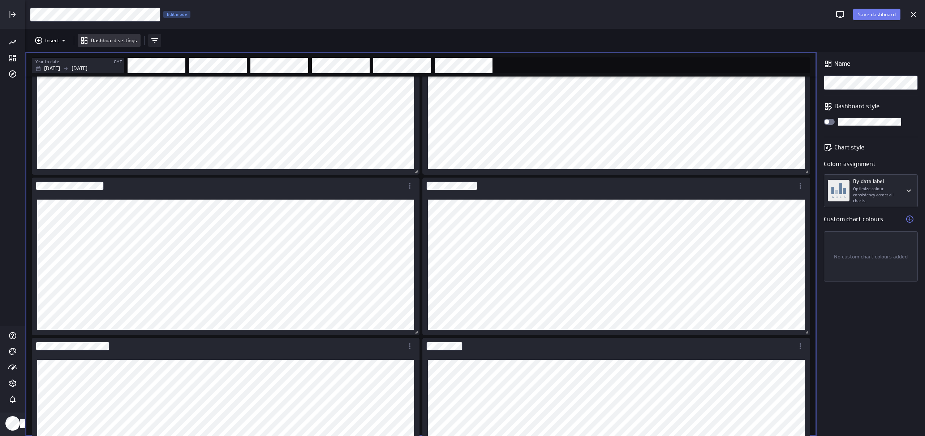
click at [151, 42] on icon "Add and remove filters" at bounding box center [154, 40] width 9 height 9
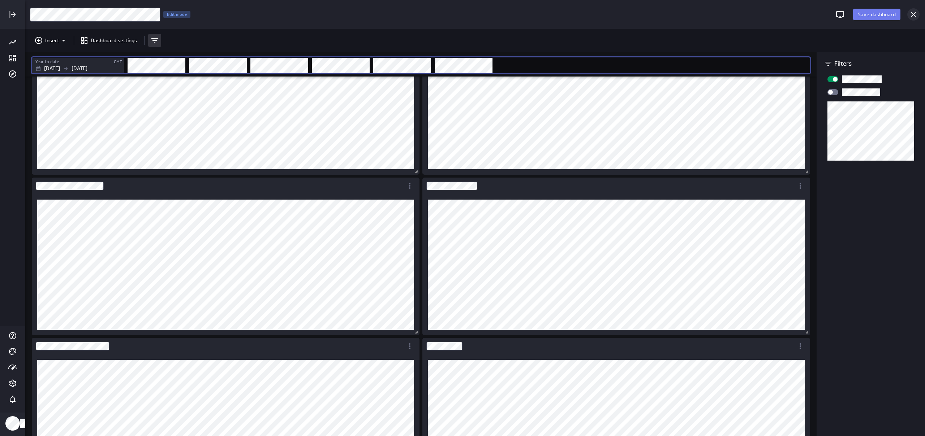
click at [915, 18] on icon "Cancel" at bounding box center [913, 14] width 9 height 9
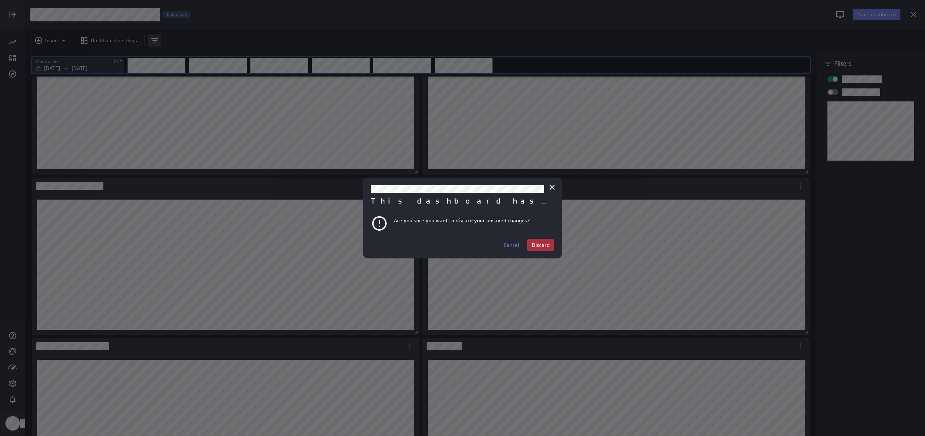
click at [540, 246] on span "Discard" at bounding box center [541, 245] width 18 height 7
